Goal: Information Seeking & Learning: Learn about a topic

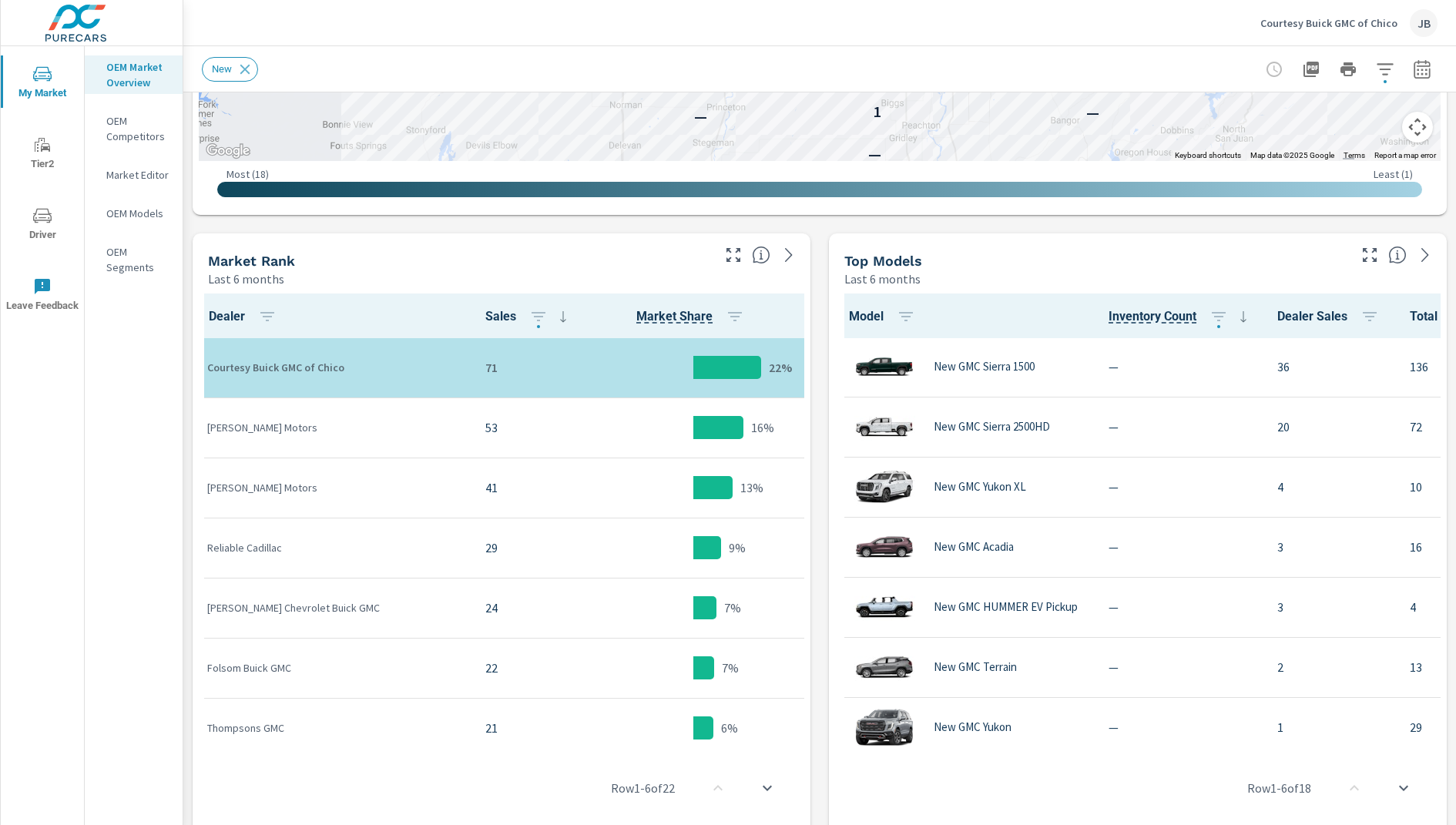
scroll to position [641, 0]
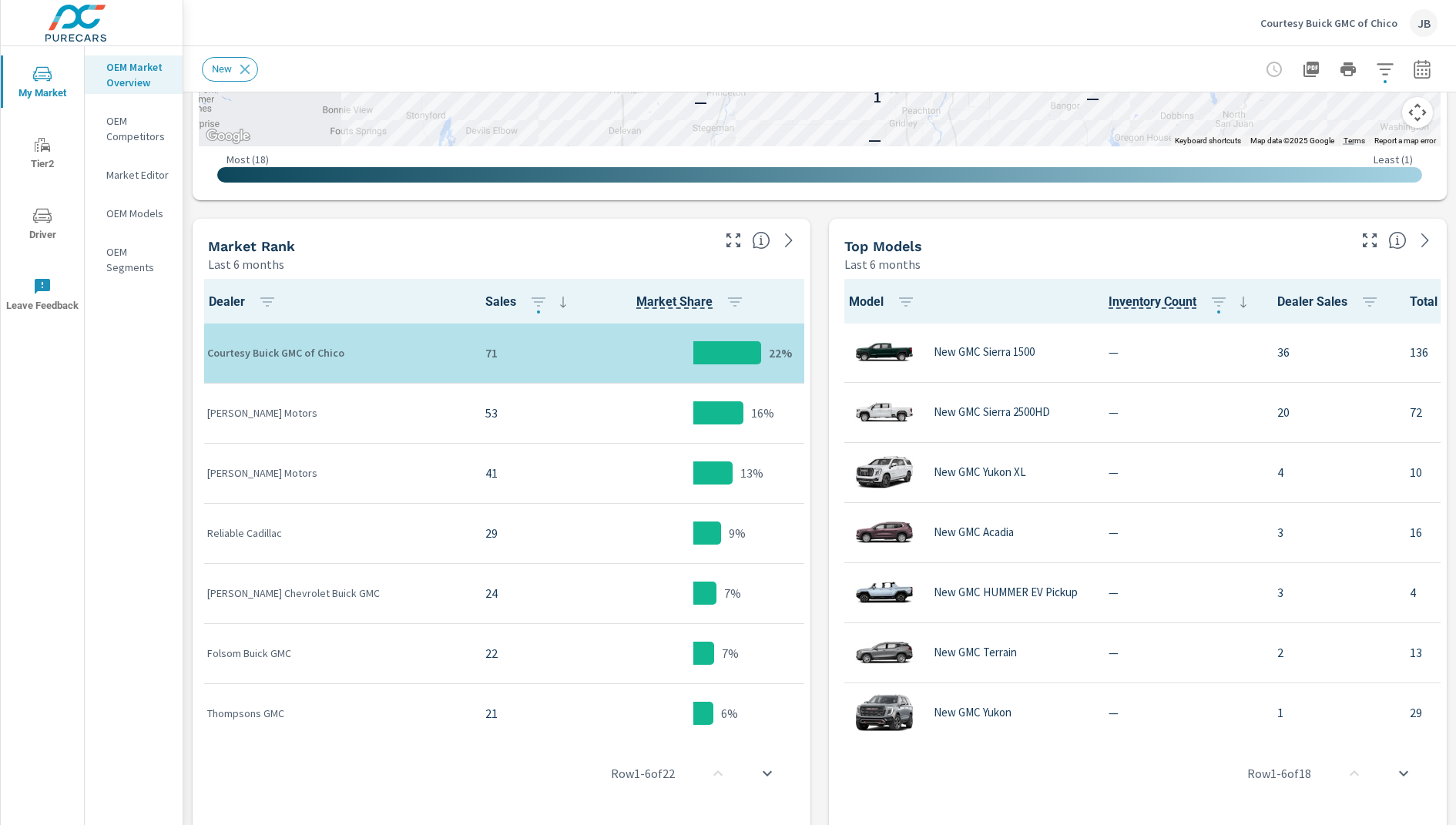
click at [189, 218] on div "Market View Last 6 months ← Move left → Move right ↑ Move up ↓ Move down + Zoom…" at bounding box center [819, 462] width 1272 height 2021
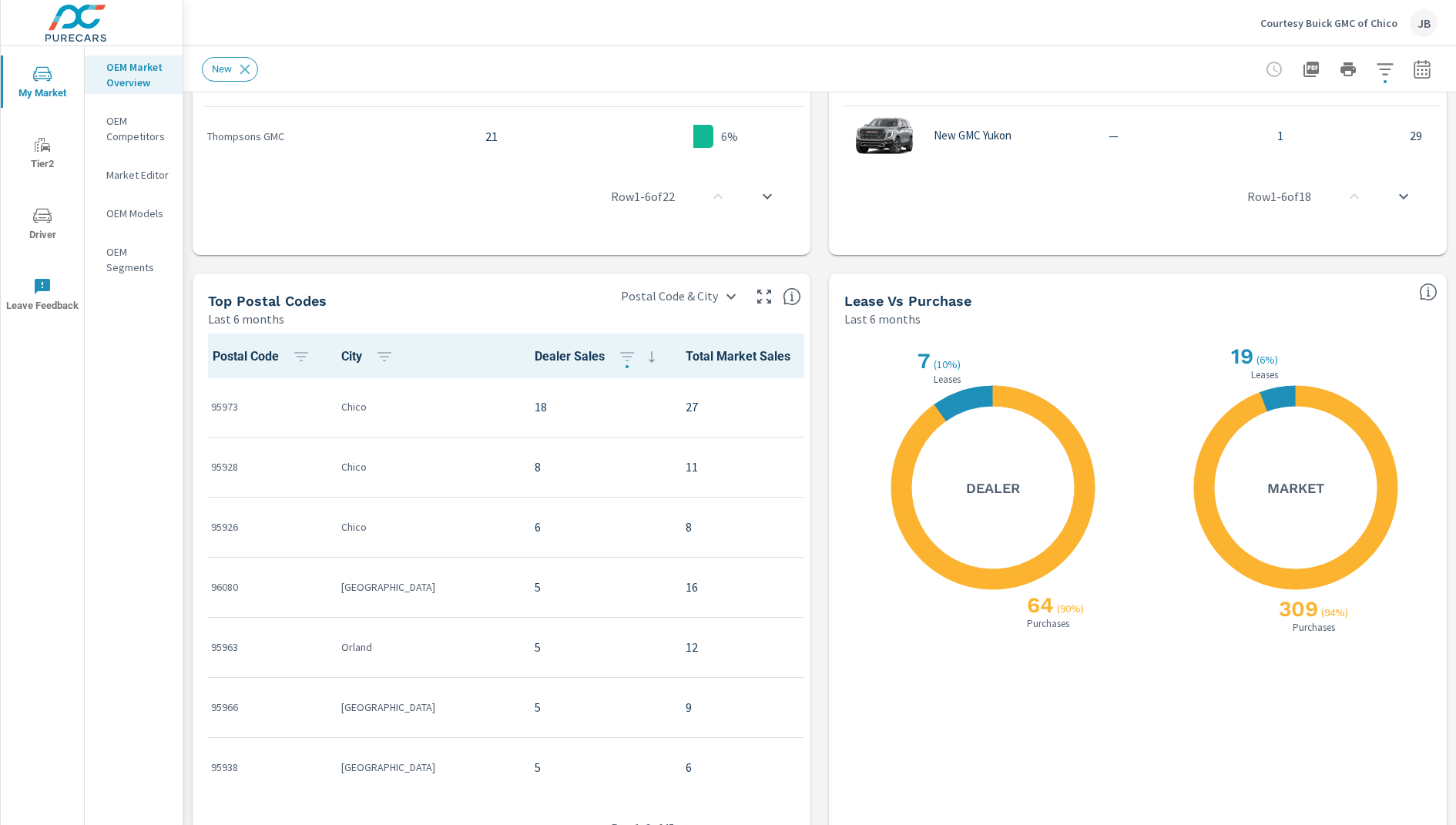
scroll to position [1288, 0]
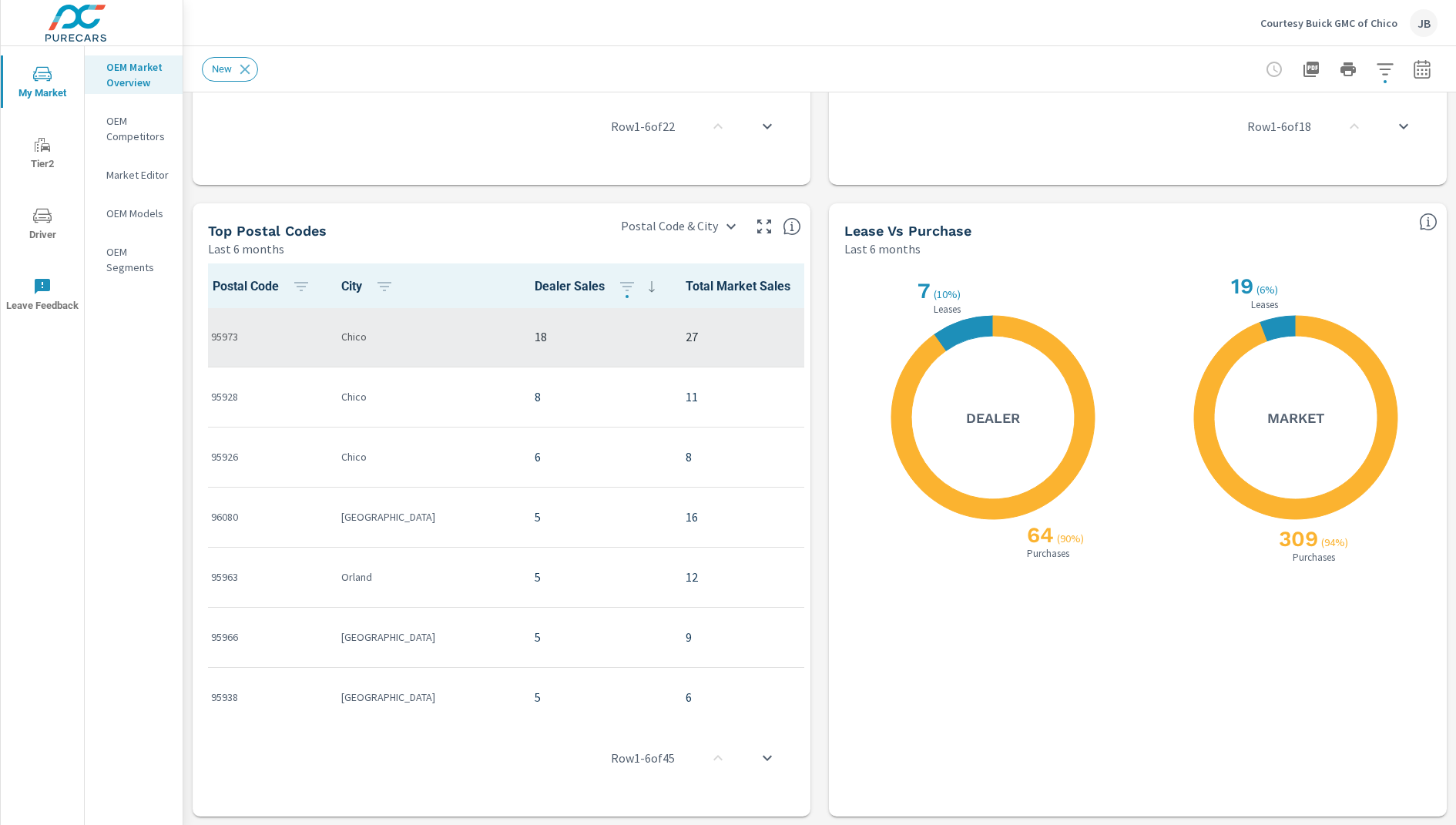
click at [256, 336] on p "95973" at bounding box center [264, 336] width 106 height 16
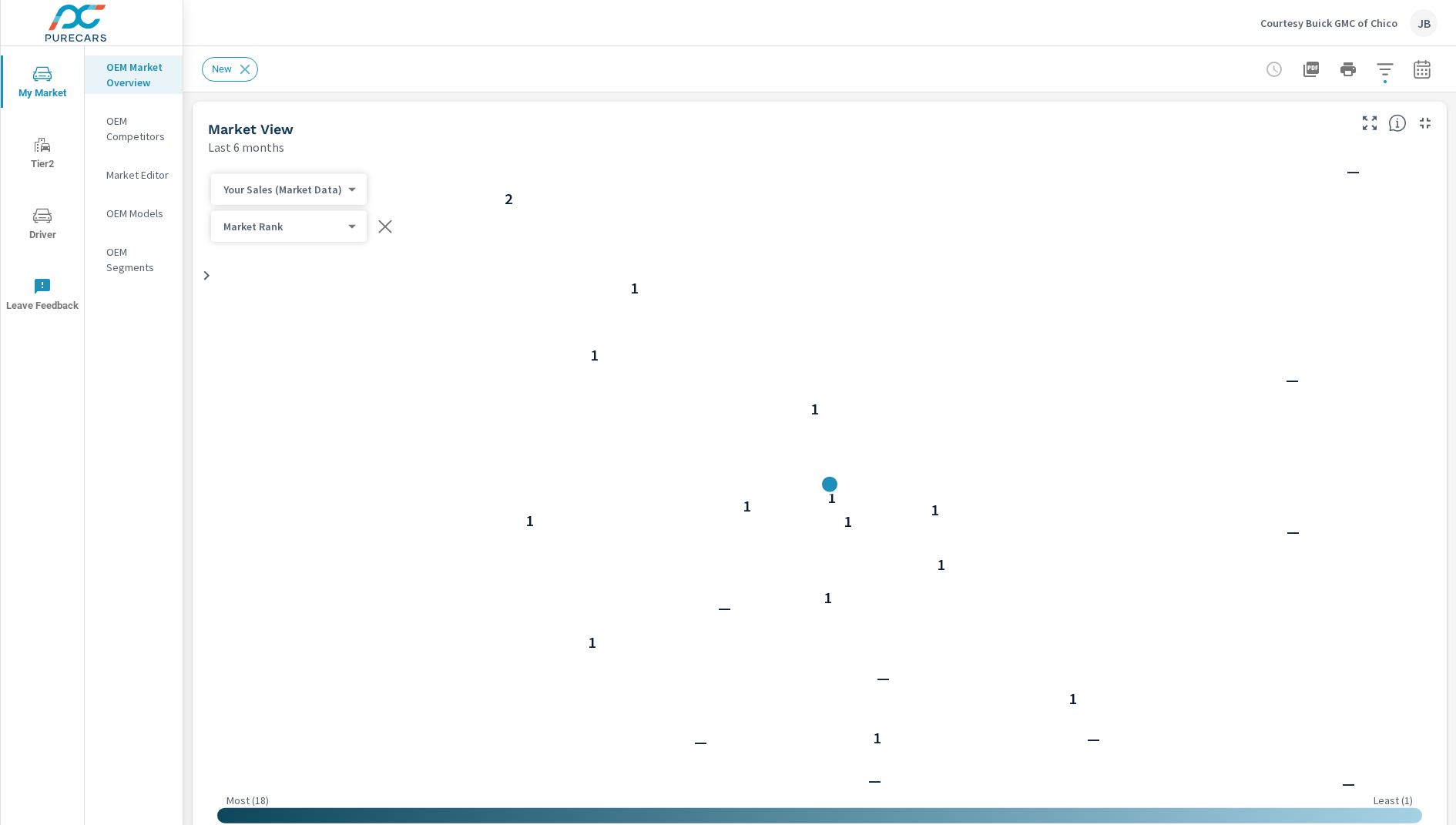
scroll to position [1, 0]
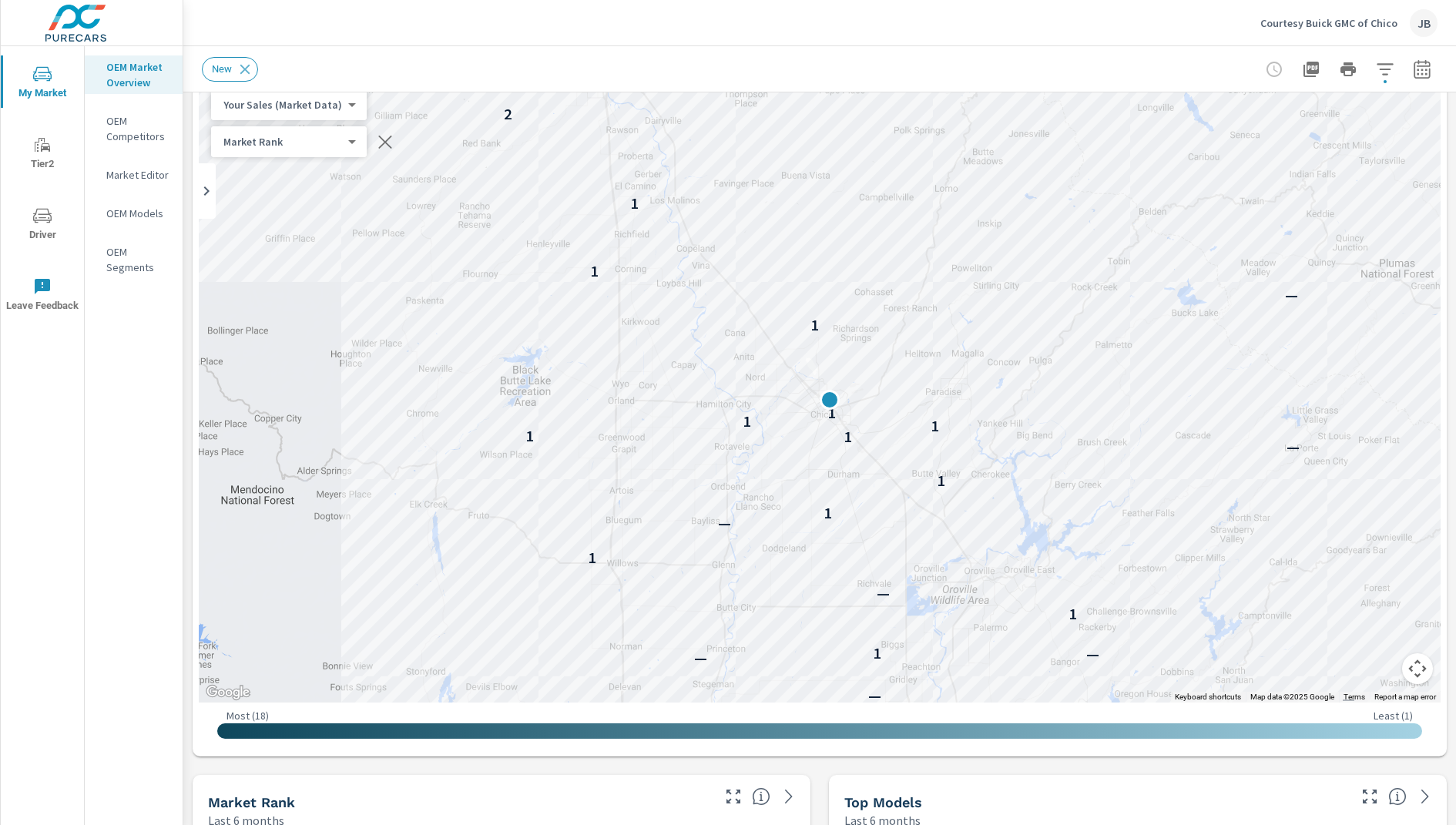
scroll to position [70, 0]
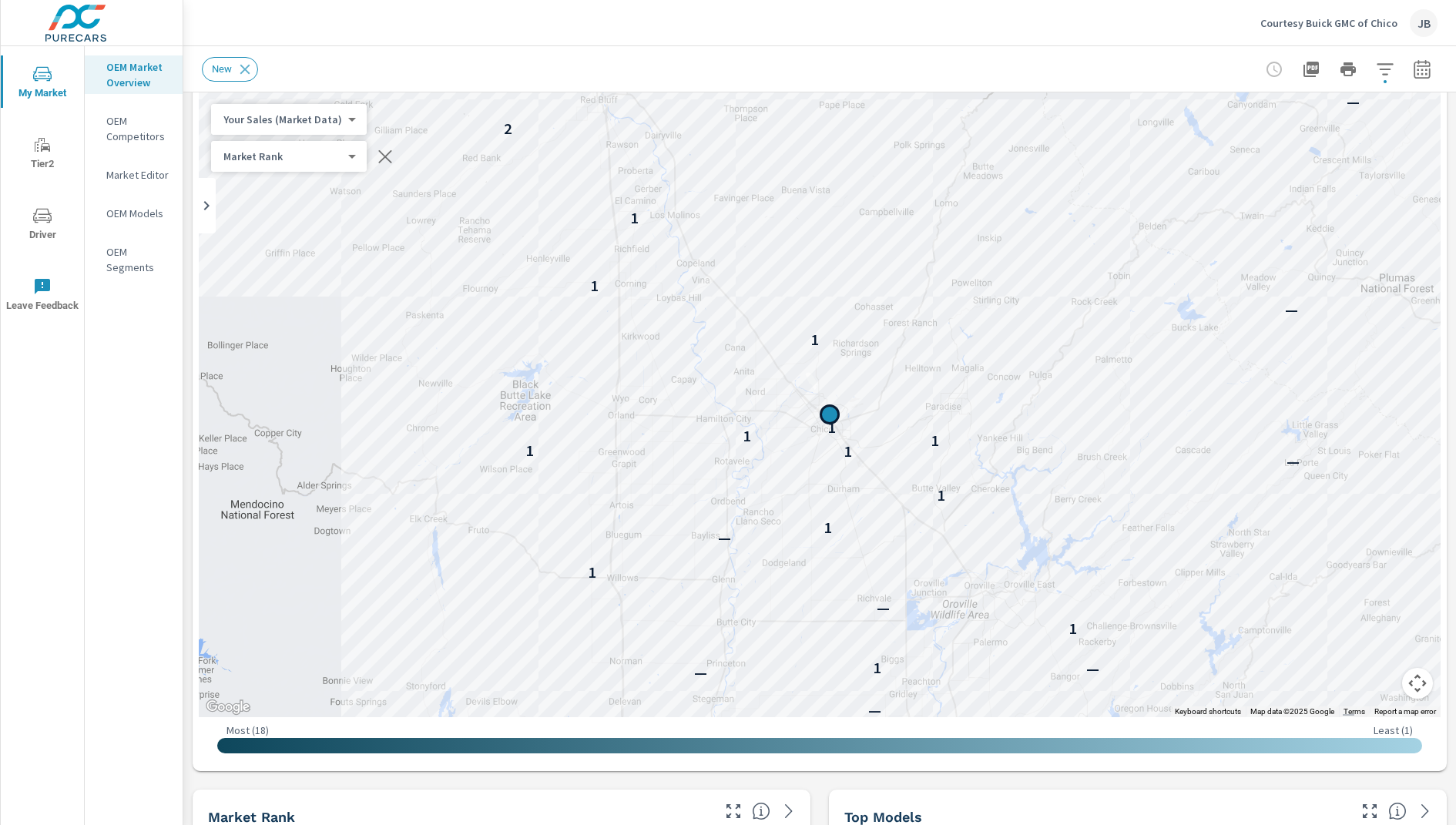
click at [827, 415] on div "← Move left → Move right ↑ Move up ↓ Move down + Zoom in - Zoom out Home Jump l…" at bounding box center [819, 428] width 1241 height 673
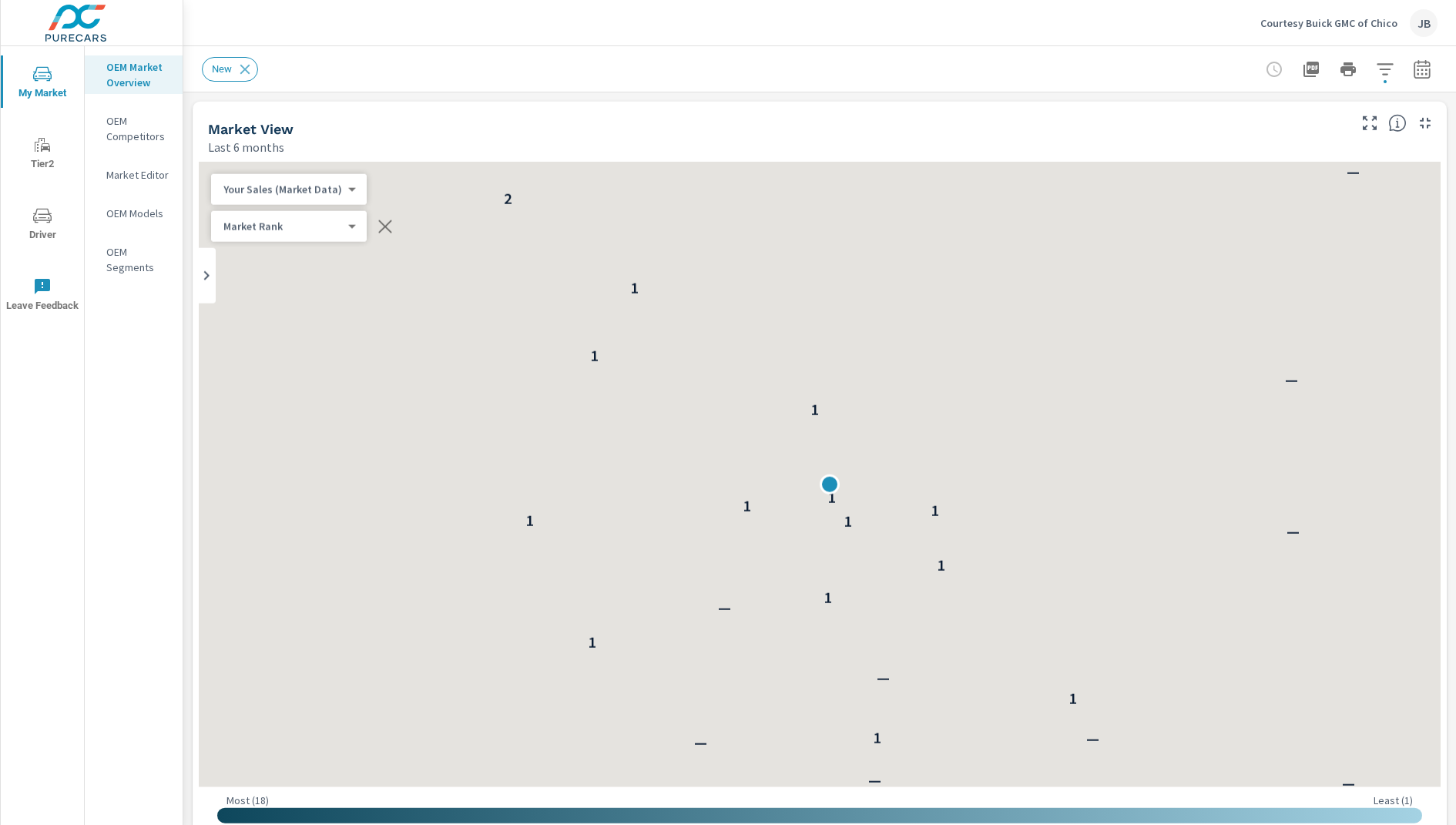
scroll to position [1, 0]
